Goal: Task Accomplishment & Management: Manage account settings

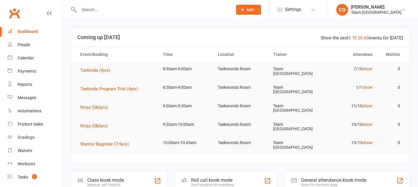
click at [24, 84] on div "Reports" at bounding box center [25, 84] width 14 height 5
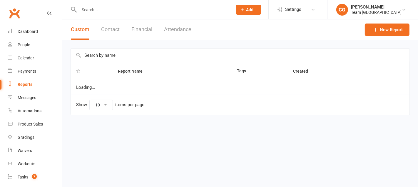
select select "100"
click at [110, 53] on input "text" at bounding box center [240, 55] width 338 height 14
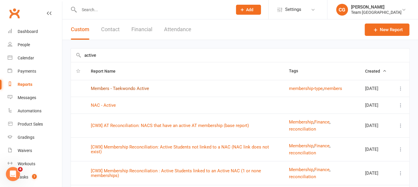
type input "active"
click at [126, 88] on link "Members - Taekwondo Active" at bounding box center [120, 88] width 58 height 5
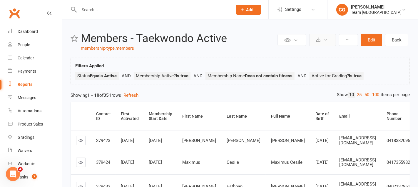
click at [322, 37] on button at bounding box center [322, 40] width 27 height 12
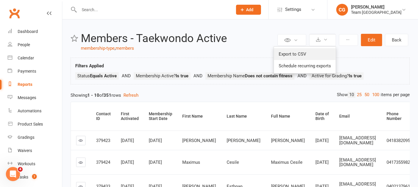
click at [316, 50] on link "Export to CSV" at bounding box center [305, 54] width 62 height 12
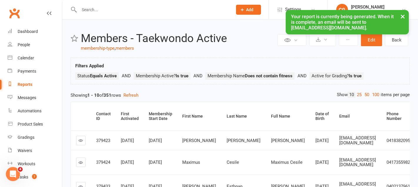
click at [403, 15] on button "×" at bounding box center [402, 16] width 11 height 13
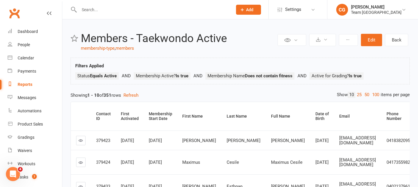
click at [130, 16] on div at bounding box center [150, 9] width 158 height 19
click at [120, 9] on input "text" at bounding box center [152, 10] width 151 height 8
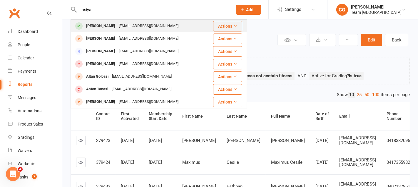
type input "asiya"
click at [136, 24] on div "ayangage@hotmail.com" at bounding box center [148, 26] width 63 height 9
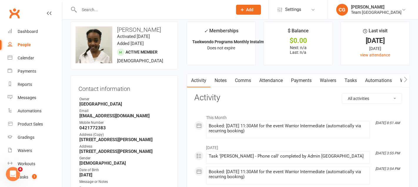
scroll to position [7, 0]
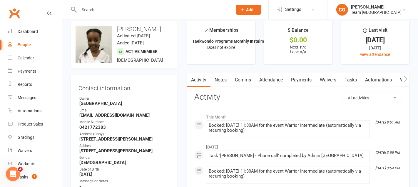
click at [269, 77] on link "Attendance" at bounding box center [271, 80] width 32 height 14
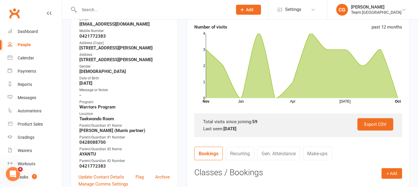
scroll to position [118, 0]
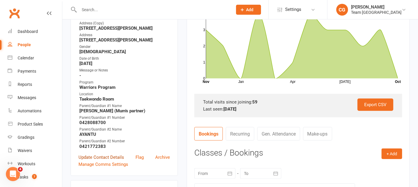
click at [118, 159] on link "Update Contact Details" at bounding box center [101, 157] width 46 height 7
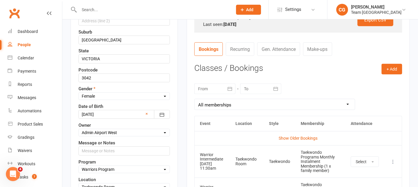
scroll to position [232, 0]
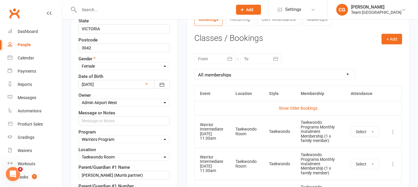
click at [108, 136] on select "Select Taekinda Program Ninjas Program Warriors Program Juniors Program Adults …" at bounding box center [124, 139] width 91 height 6
select select "Juniors Program"
click at [79, 136] on select "Select Taekinda Program Ninjas Program Warriors Program Juniors Program Adults …" at bounding box center [124, 139] width 91 height 6
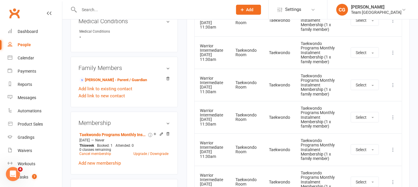
scroll to position [358, 0]
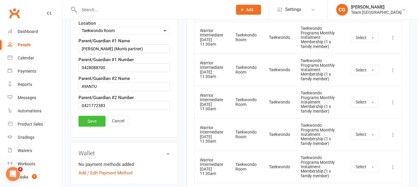
click at [86, 120] on link "Save" at bounding box center [91, 121] width 27 height 11
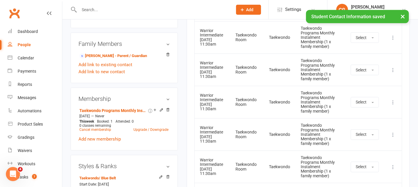
scroll to position [0, 0]
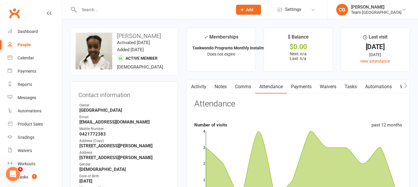
click at [89, 10] on input "text" at bounding box center [152, 10] width 151 height 8
paste input "Ruby Elliott"
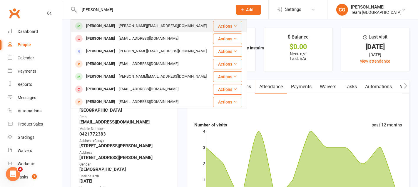
type input "Ruby Elliott"
click at [117, 28] on div "jodie@designfuse.com.au" at bounding box center [162, 26] width 91 height 9
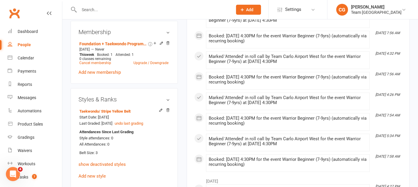
scroll to position [462, 0]
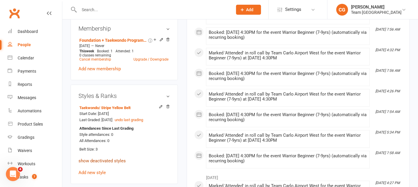
click at [114, 158] on link "show deactivated styles" at bounding box center [101, 160] width 47 height 5
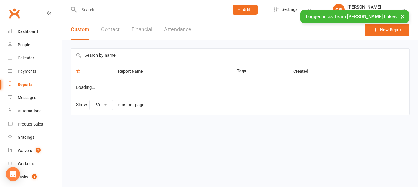
select select "50"
click at [109, 53] on input "text" at bounding box center [240, 55] width 338 height 14
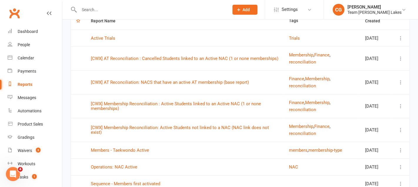
scroll to position [104, 0]
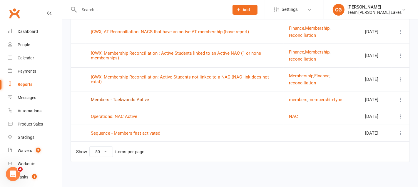
type input "activ"
click at [130, 98] on link "Members - Taekwondo Active" at bounding box center [120, 99] width 58 height 5
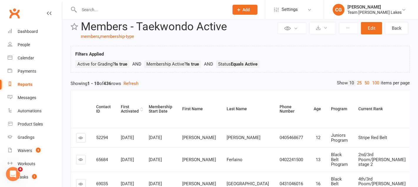
scroll to position [13, 0]
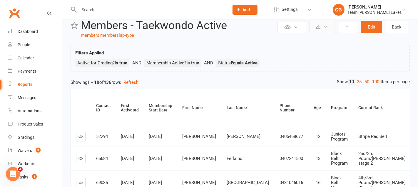
click at [325, 23] on button at bounding box center [322, 27] width 27 height 12
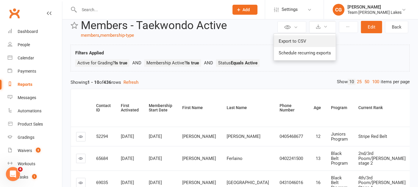
click at [319, 37] on link "Export to CSV" at bounding box center [305, 41] width 62 height 12
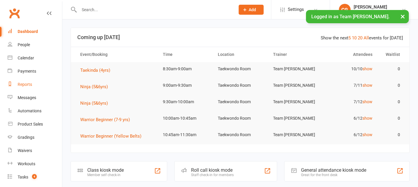
click at [25, 85] on div "Reports" at bounding box center [25, 84] width 14 height 5
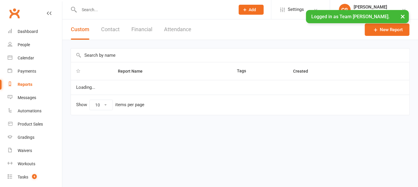
select select "50"
click at [106, 55] on input "text" at bounding box center [240, 55] width 338 height 14
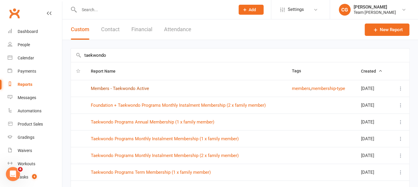
type input "taekwondo"
click at [117, 88] on link "Members - Taekwondo Active" at bounding box center [120, 88] width 58 height 5
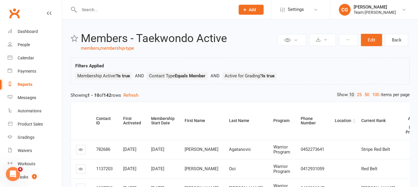
scroll to position [0, 5]
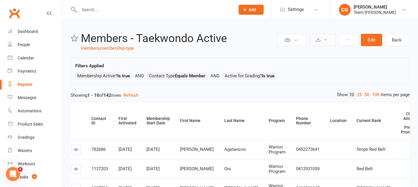
click at [324, 38] on icon at bounding box center [325, 39] width 4 height 4
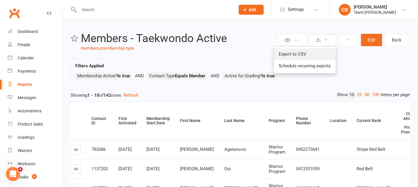
click at [321, 52] on link "Export to CSV" at bounding box center [305, 54] width 62 height 12
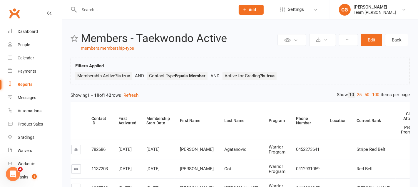
click at [123, 10] on input "text" at bounding box center [154, 10] width 154 height 8
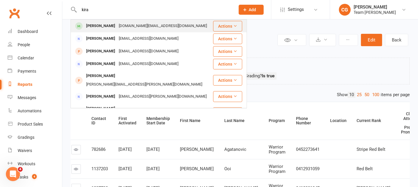
type input "kira"
click at [124, 25] on div "daria.chernyshova.wed@gmail.com" at bounding box center [163, 26] width 92 height 9
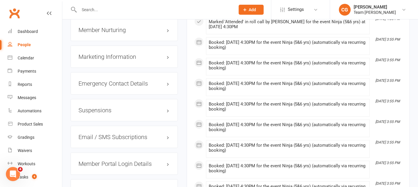
scroll to position [611, 0]
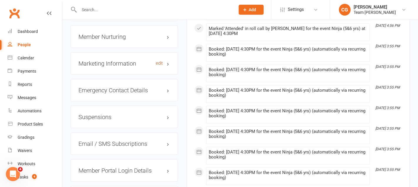
click at [156, 61] on link "edit" at bounding box center [159, 63] width 7 height 5
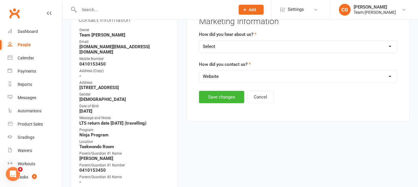
scroll to position [75, 0]
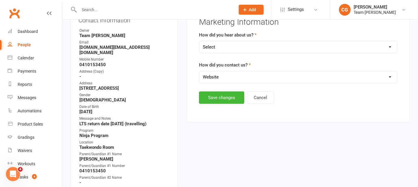
click at [222, 46] on select "Select Google Website Facebook Marketing Instagram Word of mouth Location Signa…" at bounding box center [298, 47] width 198 height 12
select select "Location"
click at [199, 41] on select "Select Google Website Facebook Marketing Instagram Word of mouth Location Signa…" at bounding box center [298, 47] width 198 height 12
click at [227, 99] on button "Save changes" at bounding box center [221, 97] width 45 height 12
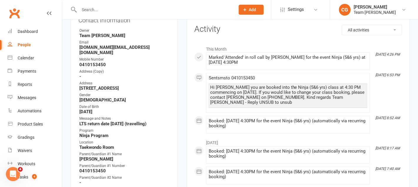
click at [93, 12] on input "text" at bounding box center [154, 10] width 154 height 8
paste input "Hannalise Verma"
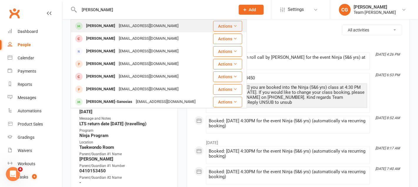
type input "Hannalise Verma"
click at [123, 29] on div "lyventan7766@gmail.com" at bounding box center [148, 26] width 63 height 9
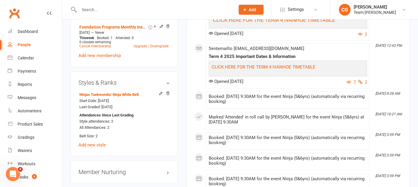
scroll to position [445, 0]
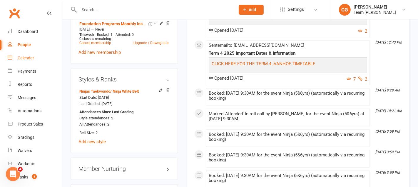
click at [26, 57] on div "Calendar" at bounding box center [26, 58] width 16 height 5
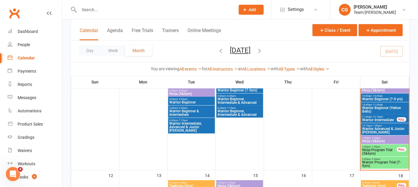
scroll to position [173, 0]
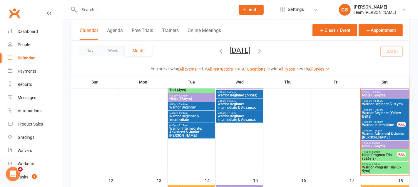
click at [380, 124] on span "Warrior Intermediate" at bounding box center [379, 125] width 35 height 4
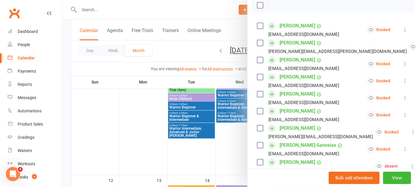
scroll to position [175, 0]
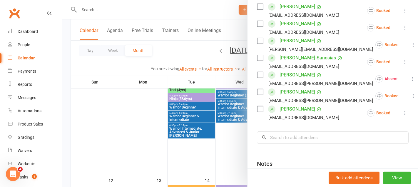
click at [285, 93] on link "Quinn Rioridan" at bounding box center [297, 91] width 36 height 9
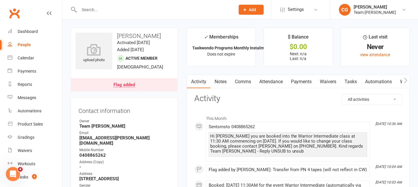
click at [101, 16] on div at bounding box center [151, 9] width 160 height 19
click at [96, 11] on input "text" at bounding box center [154, 10] width 154 height 8
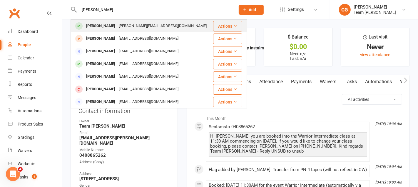
type input "leo schulle"
click at [117, 27] on div "karl.schuller128@gmail.com" at bounding box center [162, 26] width 91 height 9
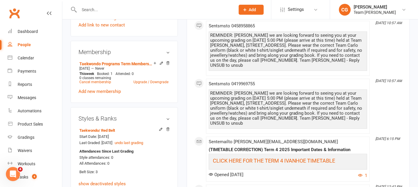
scroll to position [468, 0]
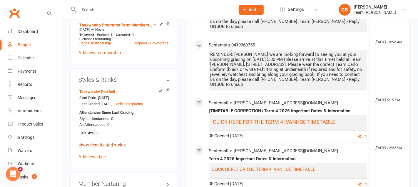
click at [118, 142] on link "show deactivated styles" at bounding box center [101, 144] width 47 height 5
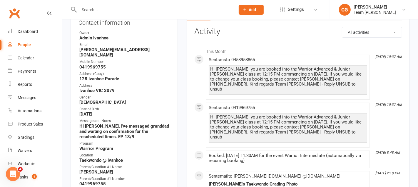
scroll to position [0, 0]
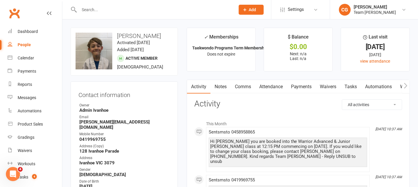
click at [115, 8] on input "text" at bounding box center [154, 10] width 154 height 8
paste input "Oliver Napier"
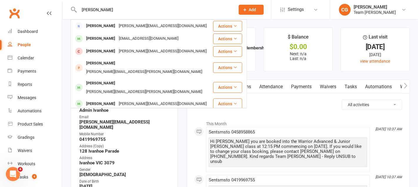
type input "Oliver Napier"
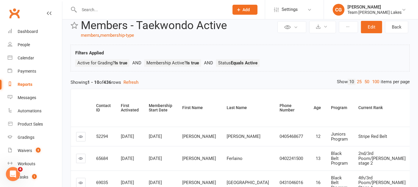
click at [107, 10] on input "text" at bounding box center [150, 10] width 147 height 8
paste input "Oliver Napier"
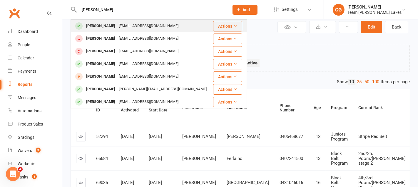
type input "Oliver Napier"
click at [117, 26] on div "Erinduffin85@live.com.au" at bounding box center [148, 26] width 63 height 9
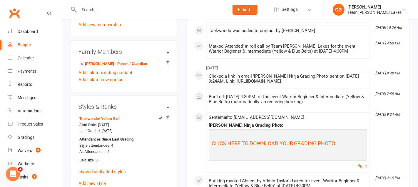
scroll to position [403, 0]
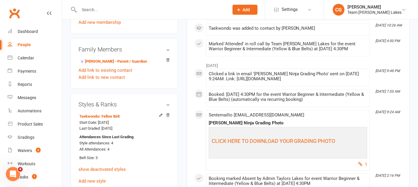
click at [118, 9] on input "text" at bounding box center [150, 10] width 147 height 8
paste input "William Pavlovski"
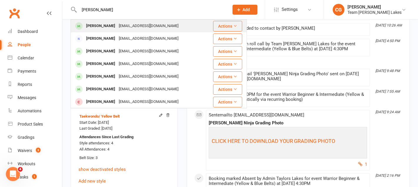
type input "William Pavlovski"
click at [123, 27] on div "lily.pavlovski@gmail.com" at bounding box center [148, 26] width 63 height 9
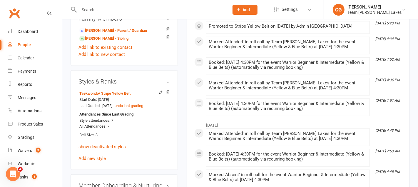
scroll to position [471, 0]
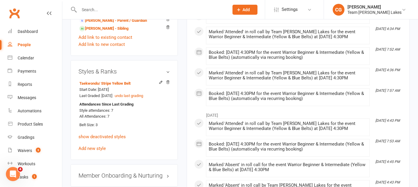
click at [108, 5] on div at bounding box center [148, 9] width 154 height 19
click at [108, 9] on input "text" at bounding box center [150, 10] width 147 height 8
paste input "Eren Baykur"
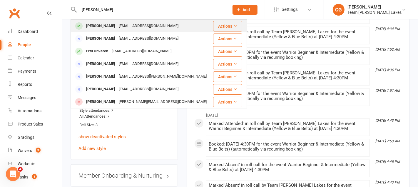
type input "Eren Baykur"
click at [108, 25] on div "Eren Baykur" at bounding box center [100, 26] width 33 height 9
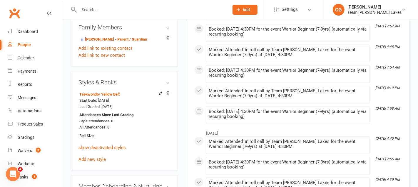
scroll to position [453, 0]
click at [97, 7] on input "text" at bounding box center [150, 10] width 147 height 8
paste input "Arshaan Aujla"
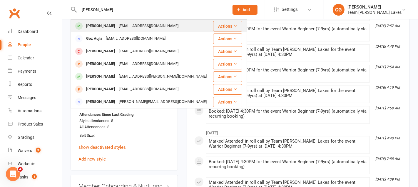
type input "Arshaan Aujla"
click at [110, 25] on div "Arshaan Aujla" at bounding box center [100, 26] width 33 height 9
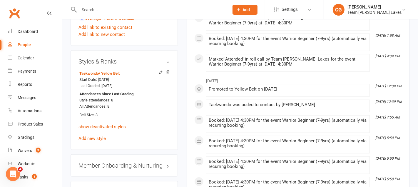
scroll to position [496, 0]
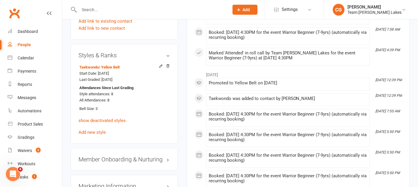
click at [96, 11] on input "text" at bounding box center [150, 10] width 147 height 8
paste input "Lance Lau"
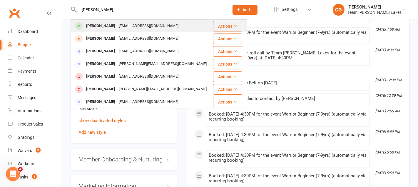
type input "Lance Lau"
click at [117, 30] on div "winzeee1126@hotmail.com" at bounding box center [148, 26] width 63 height 9
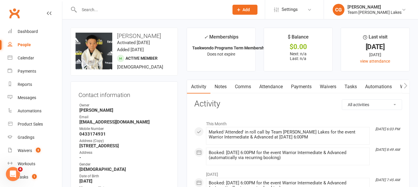
click at [113, 9] on input "text" at bounding box center [150, 10] width 147 height 8
paste input "William Brown"
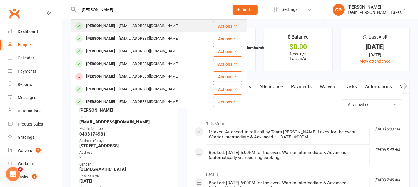
type input "William Brown"
click at [131, 27] on div "aaronbrown30@me.com" at bounding box center [148, 26] width 63 height 9
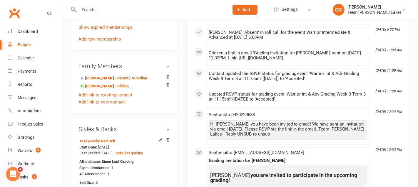
scroll to position [418, 0]
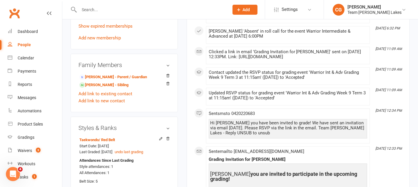
click at [109, 10] on input "text" at bounding box center [150, 10] width 147 height 8
paste input "Chloe Finn"
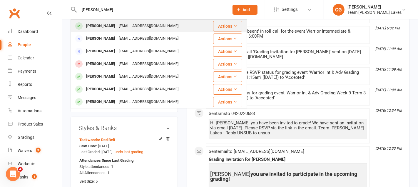
type input "Chloe Finn"
click at [119, 25] on div "soniafinn10@gmail.com" at bounding box center [148, 26] width 63 height 9
